Goal: Obtain resource: Obtain resource

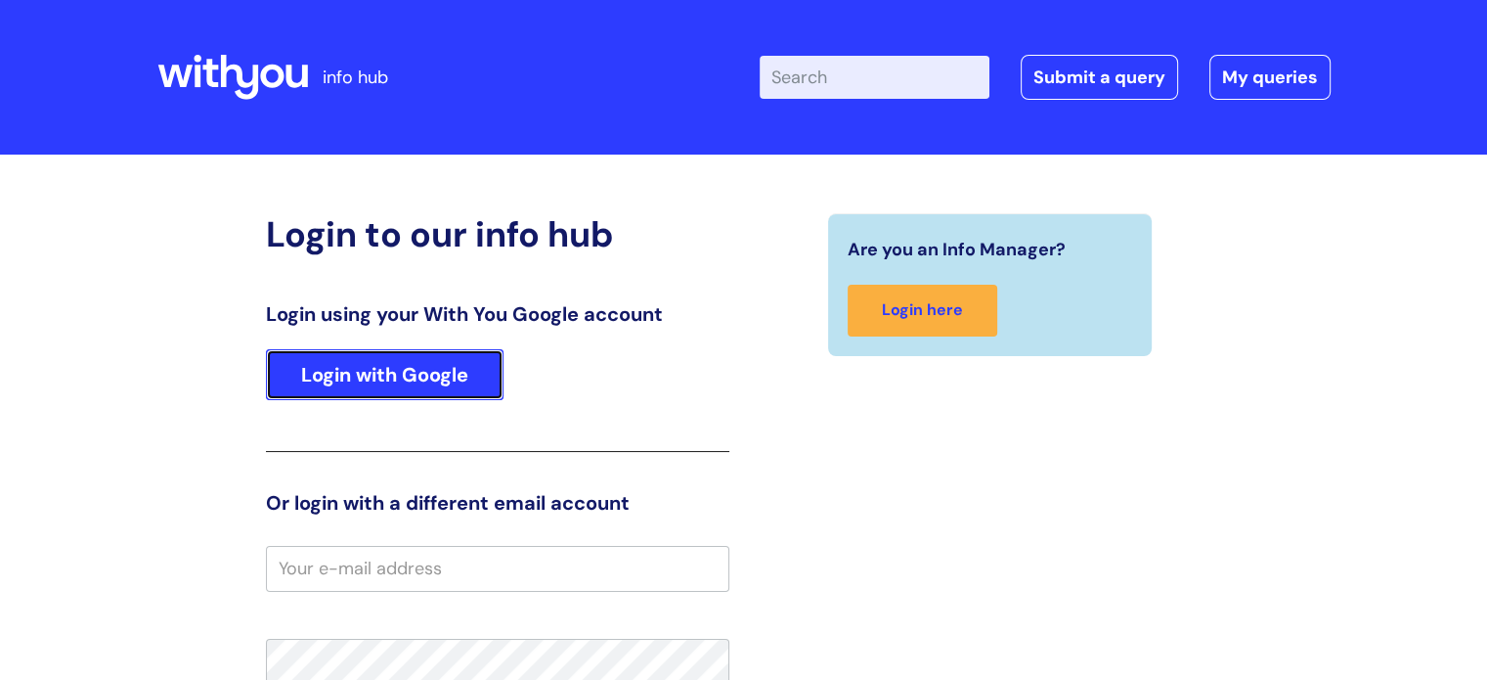
click at [383, 363] on link "Login with Google" at bounding box center [385, 374] width 238 height 51
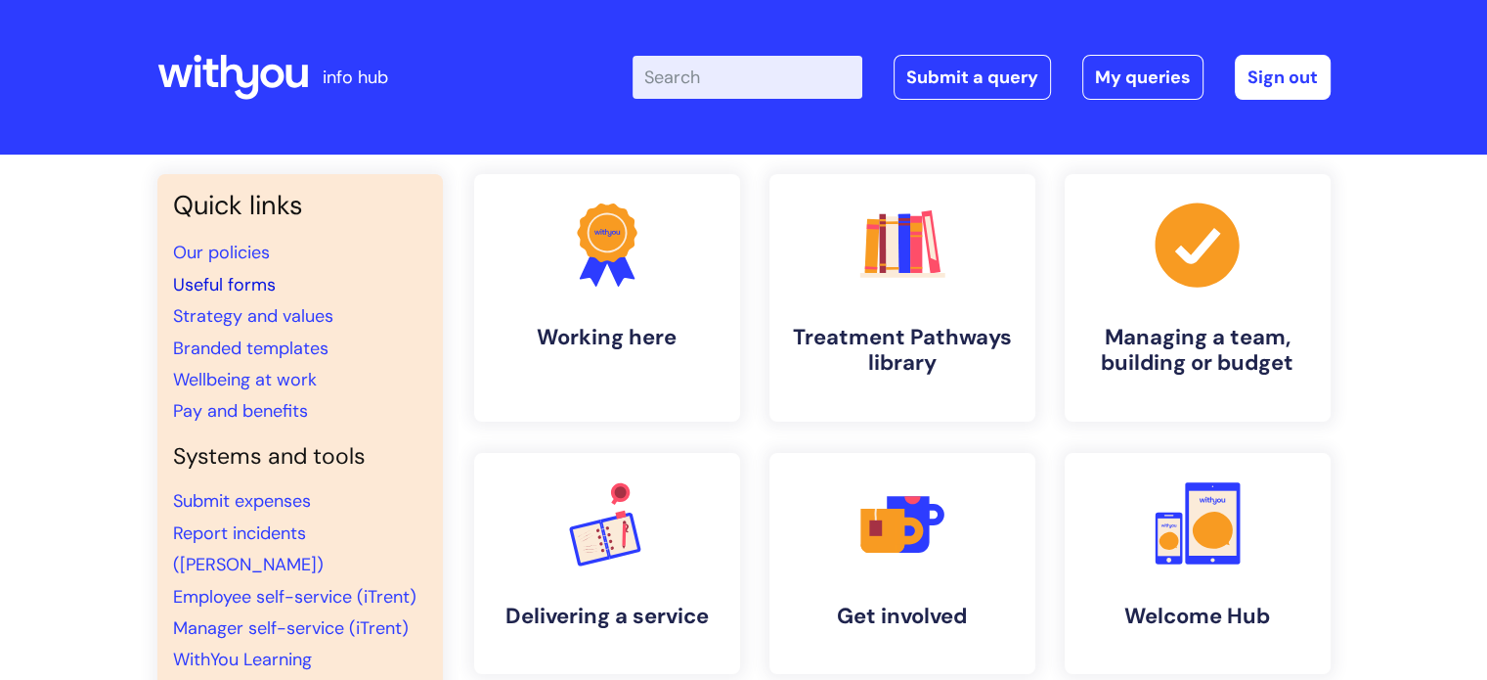
click at [250, 278] on link "Useful forms" at bounding box center [224, 284] width 103 height 23
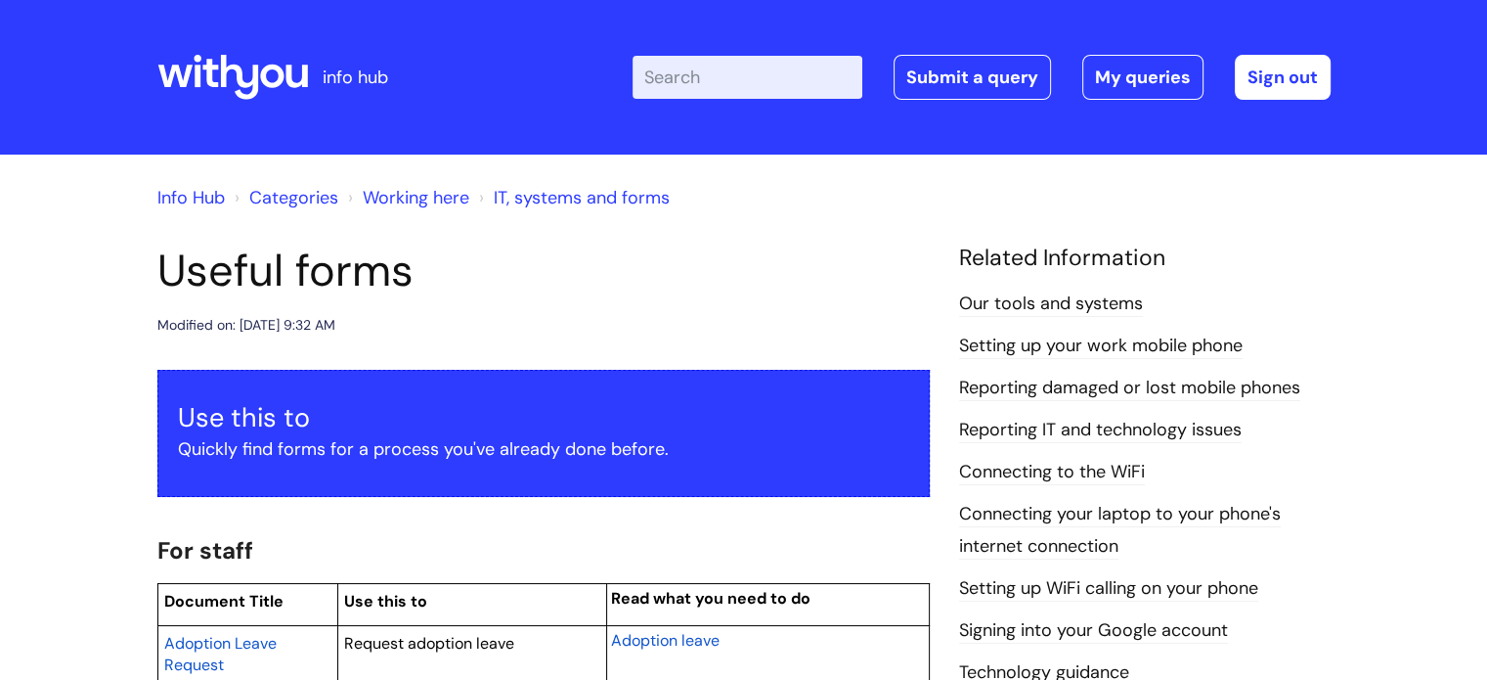
click at [1302, 225] on div "Info Hub Categories Working here IT, systems and forms" at bounding box center [743, 209] width 1173 height 70
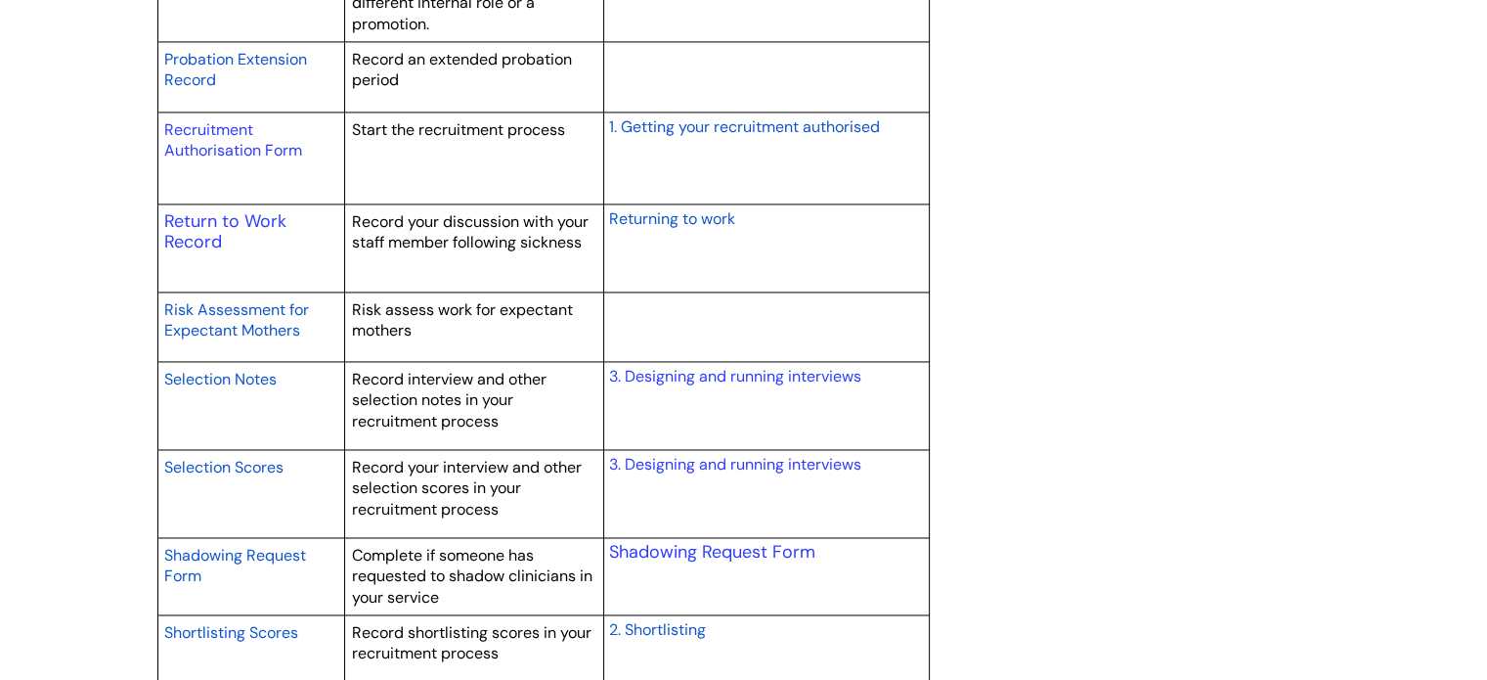
scroll to position [2995, 0]
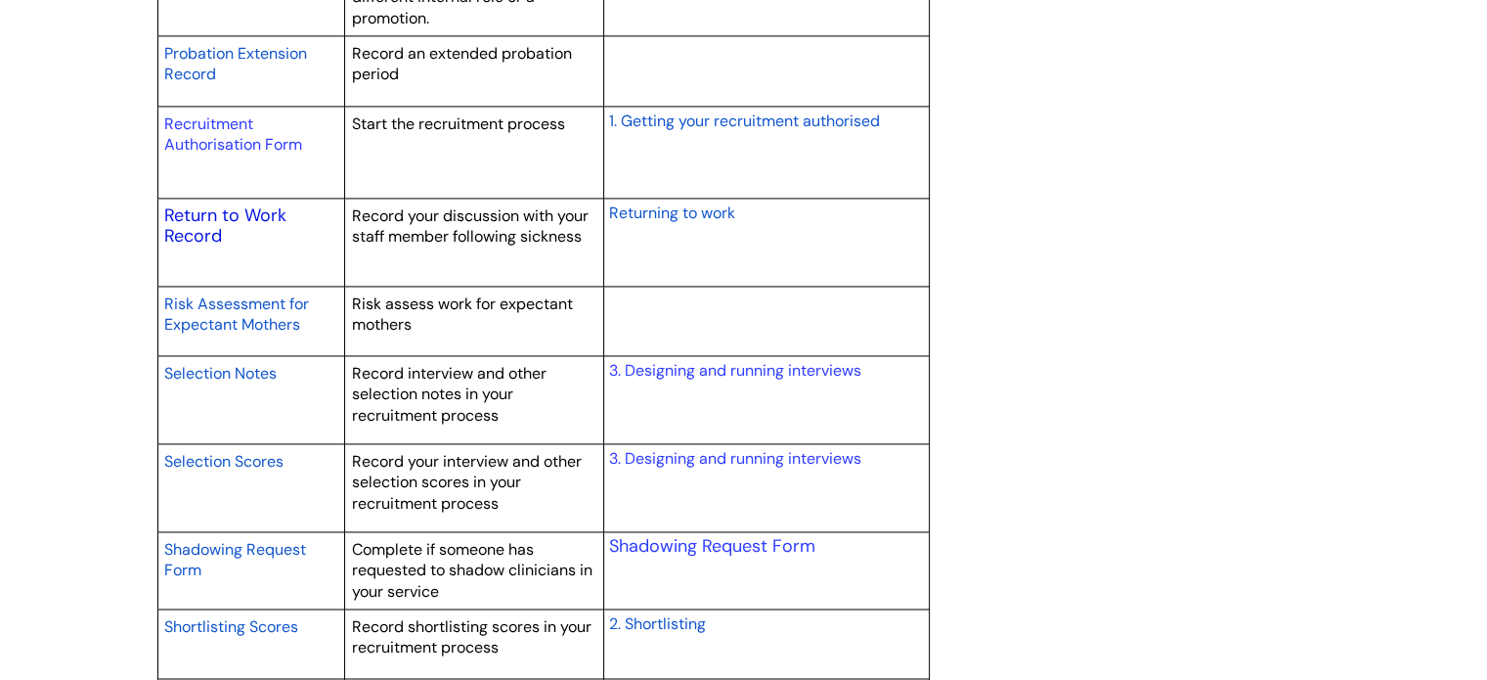
click at [244, 217] on link "Return to Work Record" at bounding box center [225, 225] width 122 height 45
